Goal: Find specific page/section

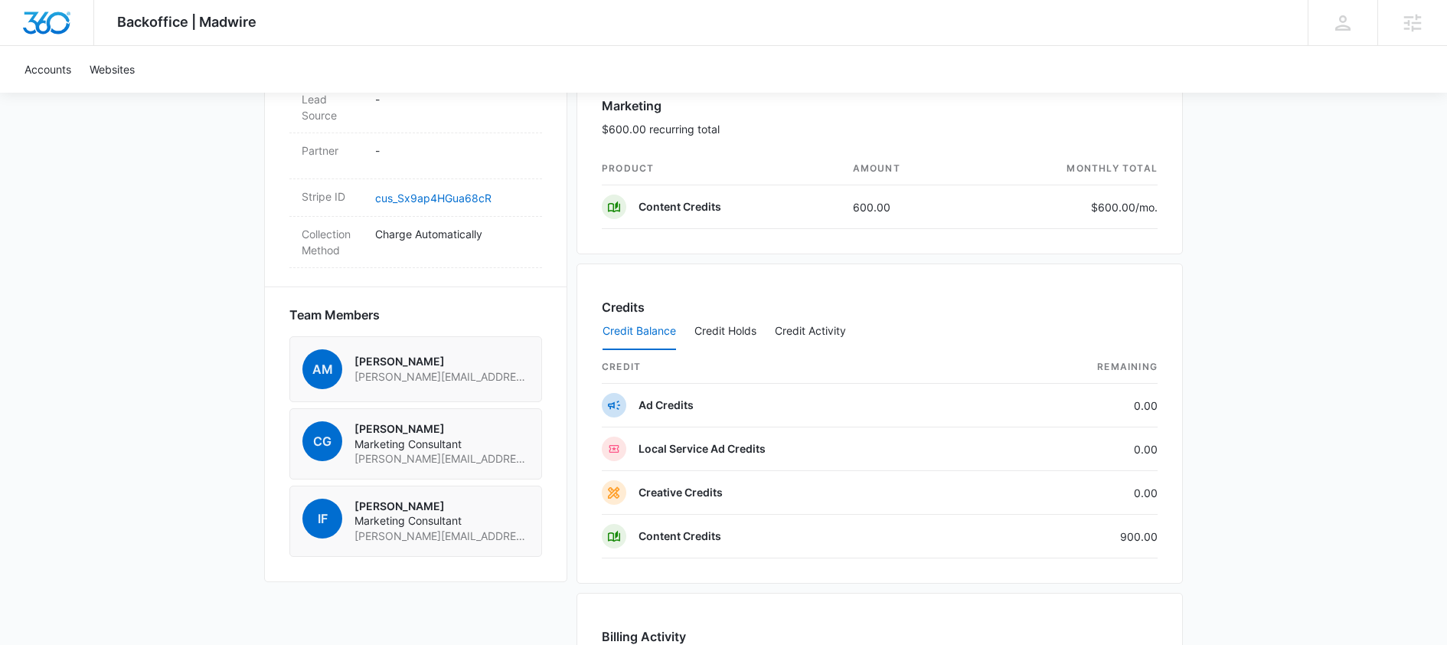
scroll to position [912, 0]
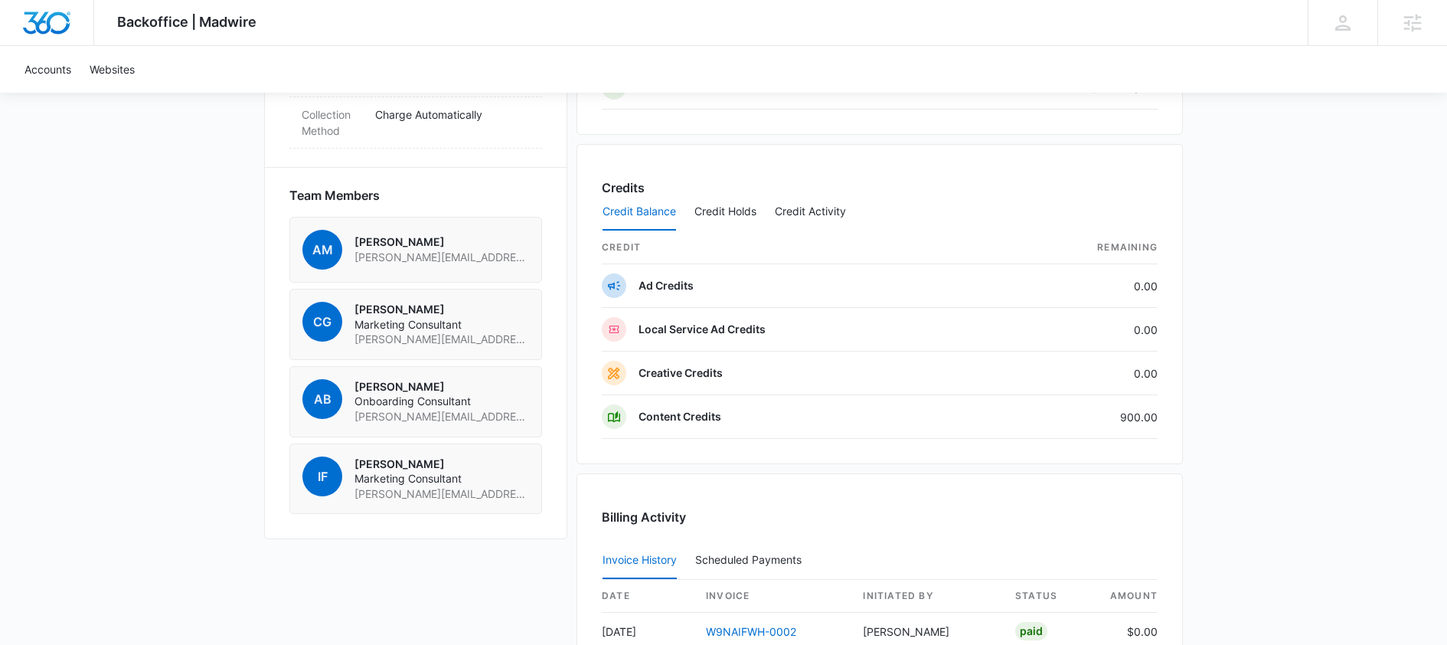
scroll to position [248, 0]
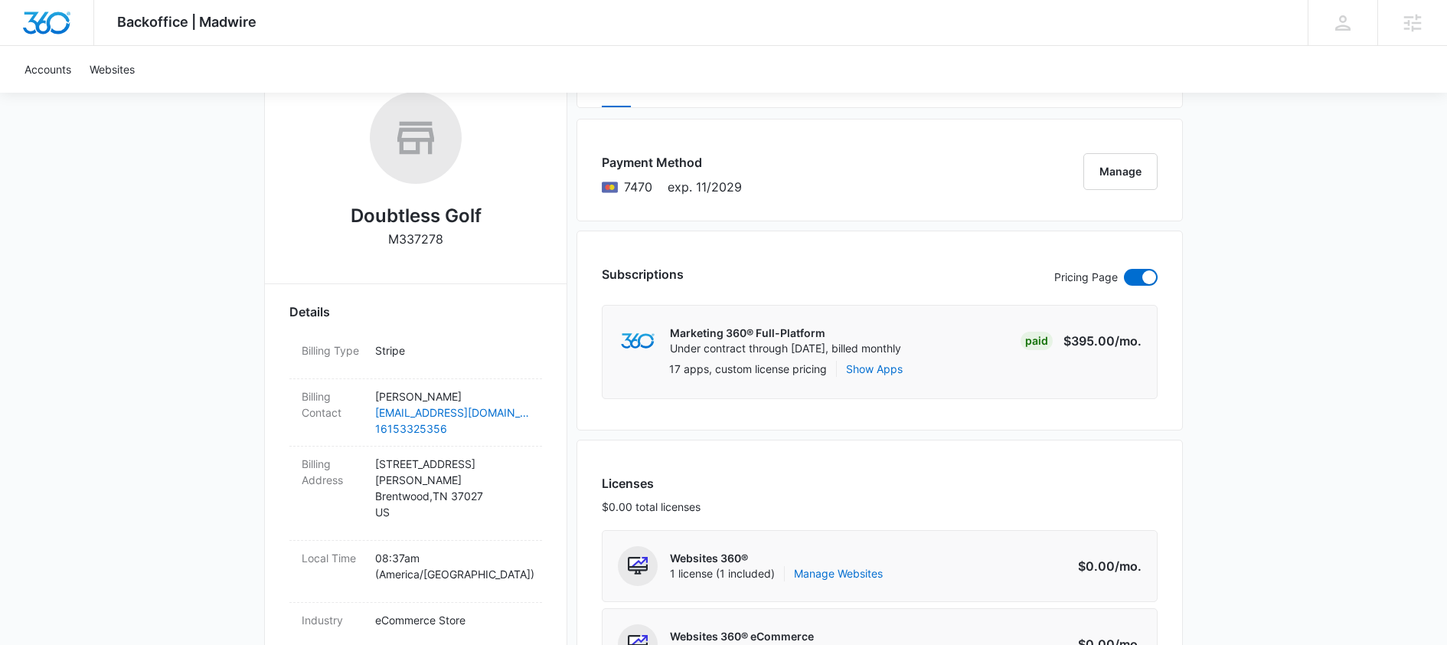
click at [402, 240] on p "M337278" at bounding box center [415, 239] width 55 height 18
